Goal: Find contact information: Find contact information

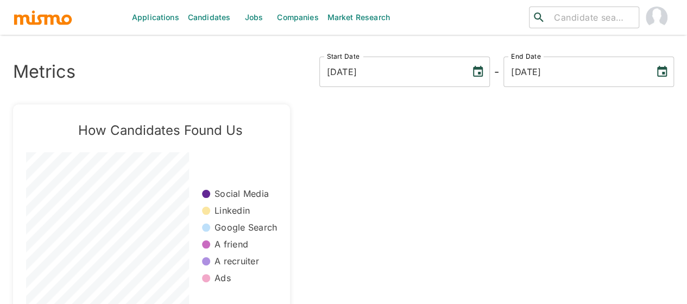
click at [252, 16] on link "Jobs" at bounding box center [254, 17] width 38 height 35
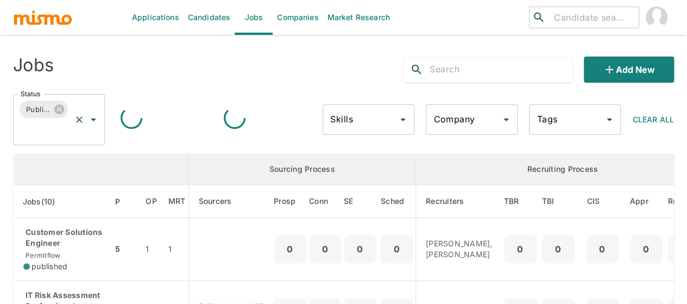
click at [96, 117] on icon "Open" at bounding box center [93, 119] width 13 height 13
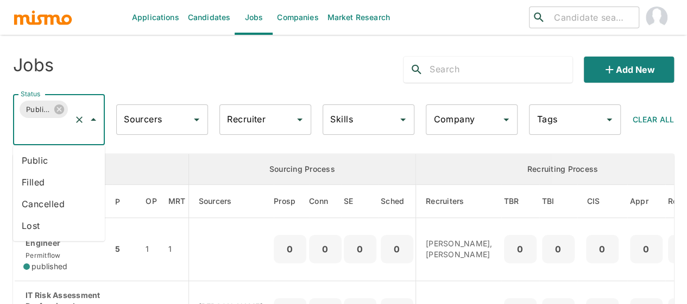
click at [40, 154] on li "Public" at bounding box center [59, 160] width 92 height 22
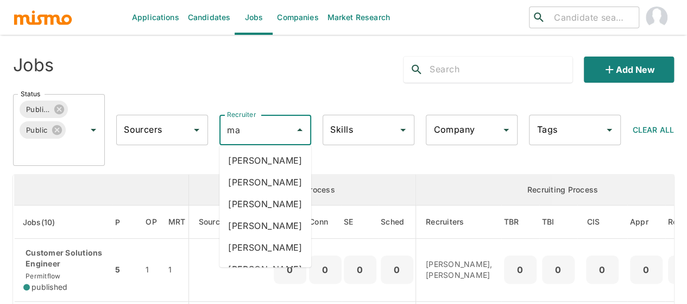
type input "mai"
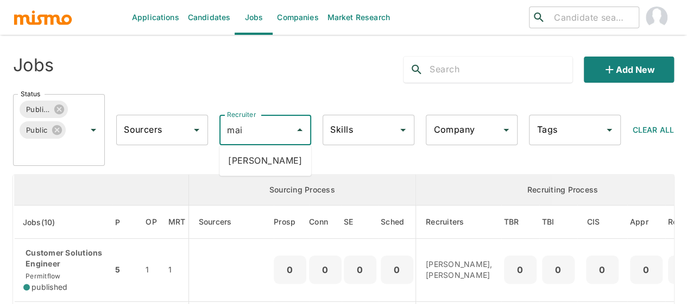
click at [248, 157] on li "[PERSON_NAME]" at bounding box center [265, 160] width 92 height 22
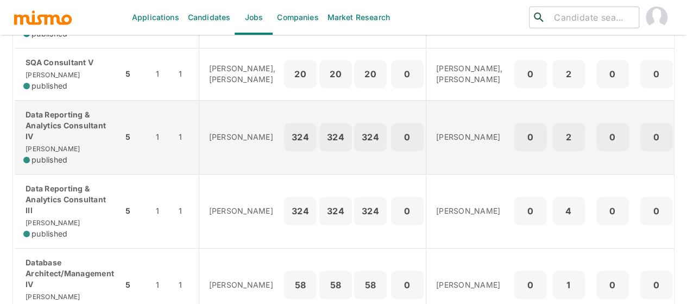
scroll to position [380, 0]
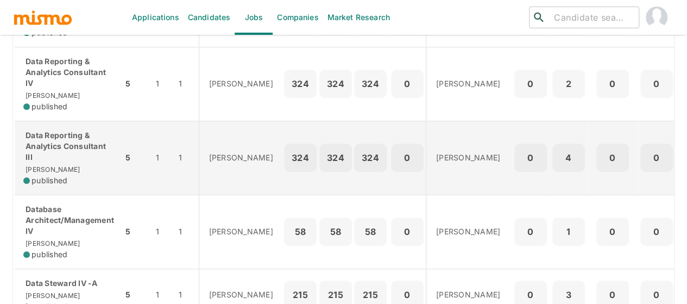
click at [64, 158] on p "Data Reporting & Analytics Consultant III" at bounding box center [68, 146] width 91 height 33
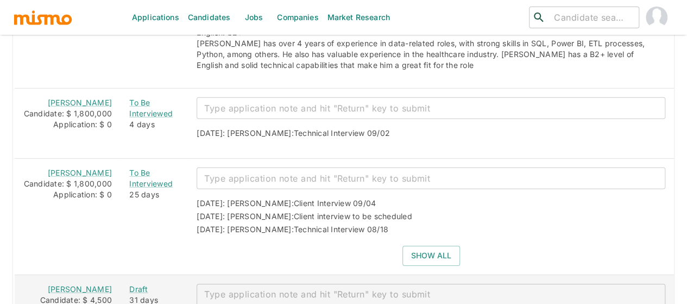
scroll to position [1576, 0]
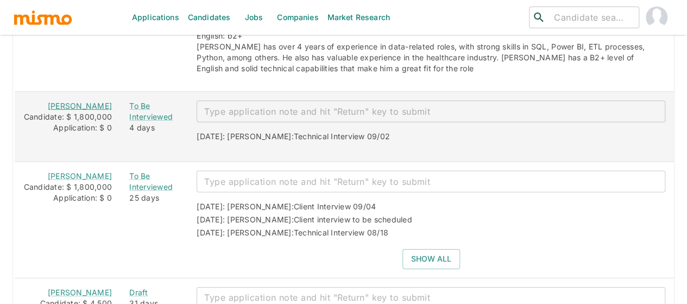
click at [57, 101] on link "Julián Guevara" at bounding box center [80, 105] width 64 height 9
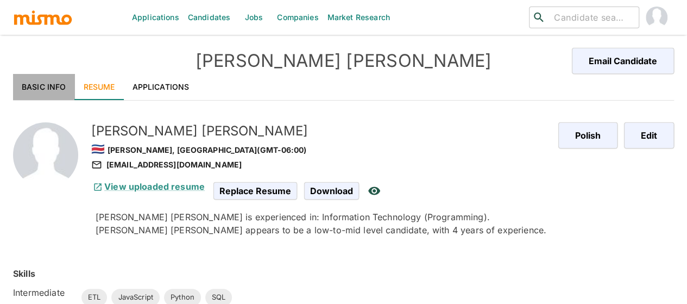
click at [26, 83] on link "Basic Info" at bounding box center [44, 87] width 62 height 26
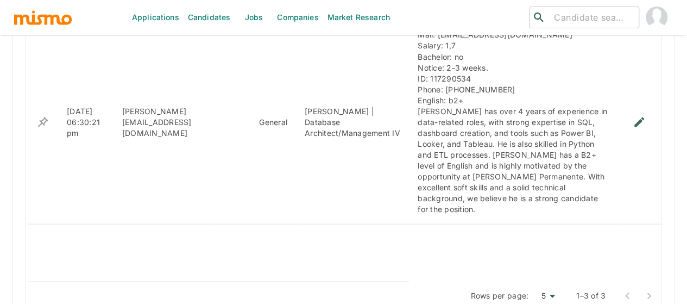
scroll to position [978, 0]
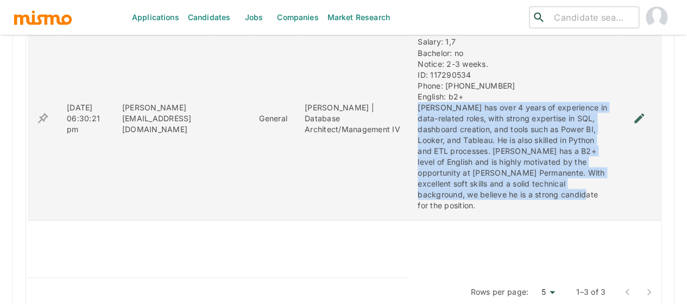
drag, startPoint x: 542, startPoint y: 192, endPoint x: 415, endPoint y: 109, distance: 151.1
click at [418, 109] on div "Mail: jguevara321@gmail.com Salary: 1,7 Bachelor: no Notice: 2-3 weeks. ID: 117…" at bounding box center [513, 118] width 191 height 185
copy div "Julian has over 4 years of experience in data-related roles, with strong expert…"
